Goal: Transaction & Acquisition: Obtain resource

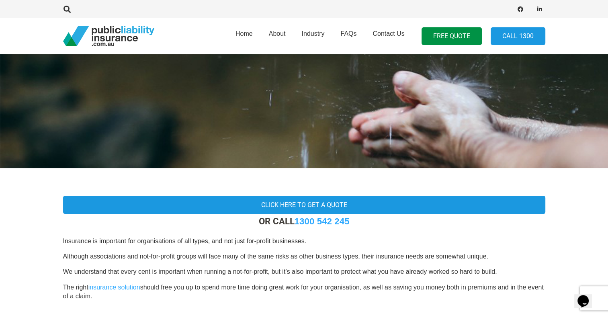
scroll to position [121, 0]
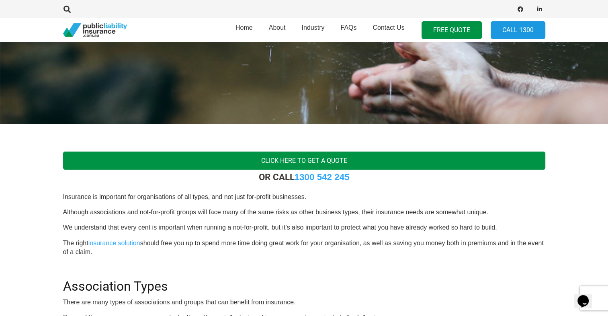
drag, startPoint x: 296, startPoint y: 163, endPoint x: 276, endPoint y: 158, distance: 20.8
click at [296, 163] on link "Click Here To Get a Quote" at bounding box center [304, 161] width 482 height 18
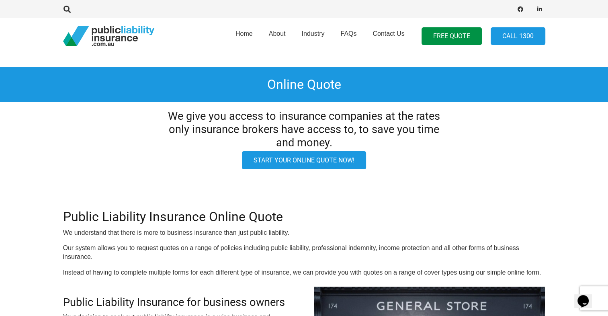
click at [306, 165] on link "Start your online quote now!" at bounding box center [304, 160] width 124 height 18
